Goal: Information Seeking & Learning: Learn about a topic

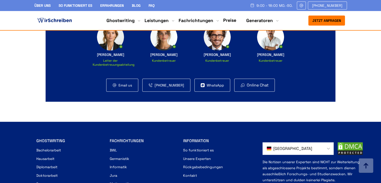
scroll to position [3387, 0]
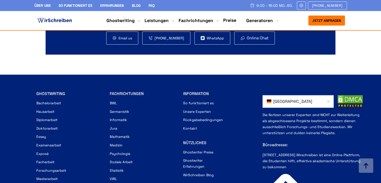
click at [203, 172] on link "WirSchreiben Blog" at bounding box center [198, 175] width 31 height 6
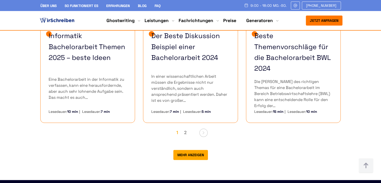
scroll to position [465, 0]
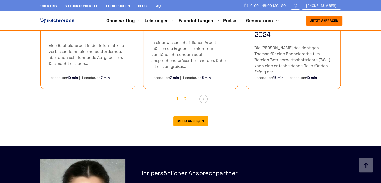
click at [185, 94] on link "2" at bounding box center [186, 98] width 8 height 9
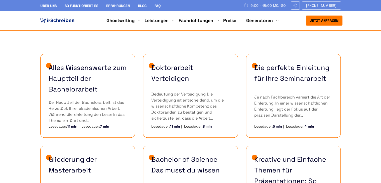
scroll to position [115, 0]
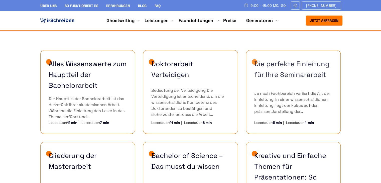
click at [274, 67] on link "Die perfekte Einleitung für Ihre Seminararbeit" at bounding box center [293, 69] width 78 height 22
